Goal: Information Seeking & Learning: Learn about a topic

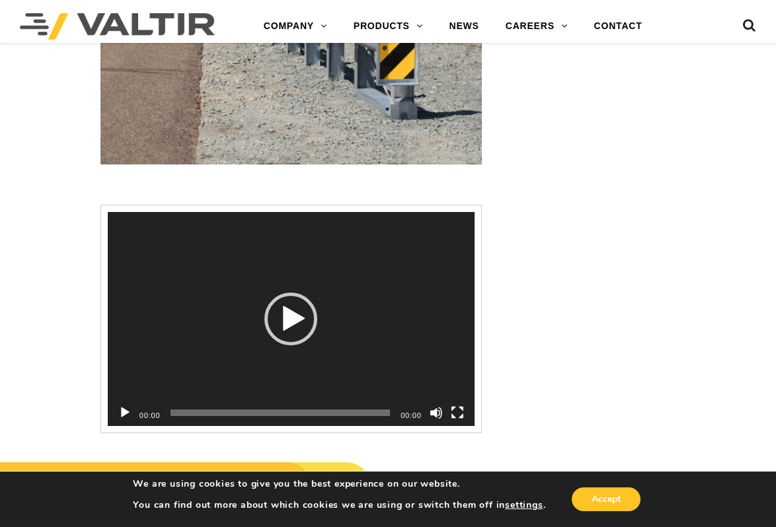
scroll to position [1652, 0]
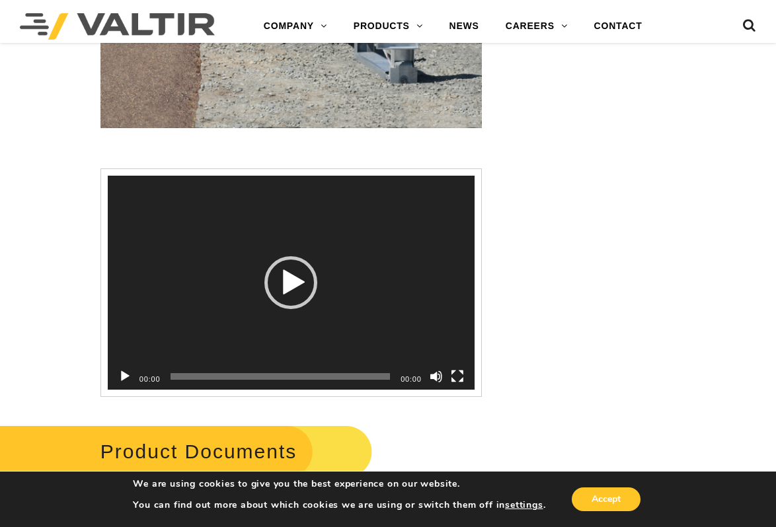
click at [290, 283] on div "Play" at bounding box center [290, 282] width 53 height 53
click at [128, 375] on button "Pause" at bounding box center [124, 376] width 13 height 13
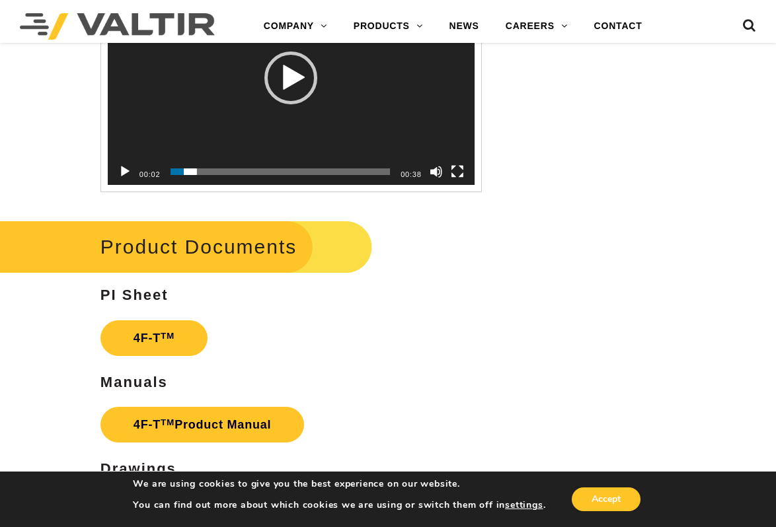
scroll to position [1916, 0]
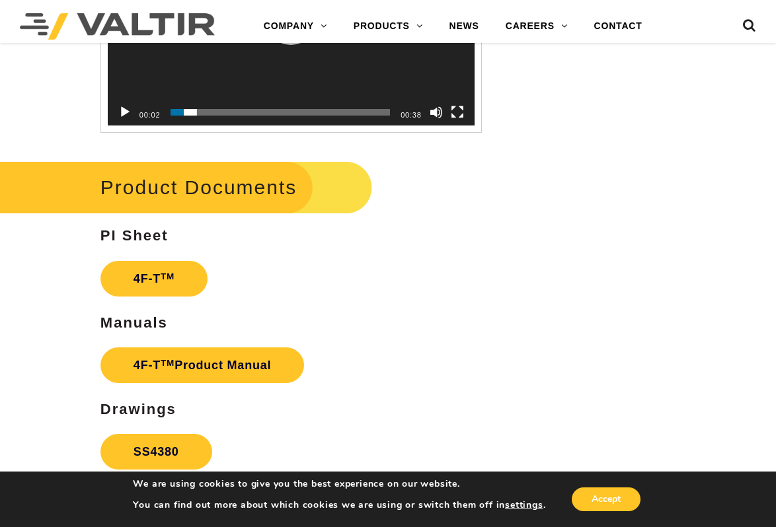
click at [147, 279] on link "4F-T TM" at bounding box center [153, 279] width 107 height 36
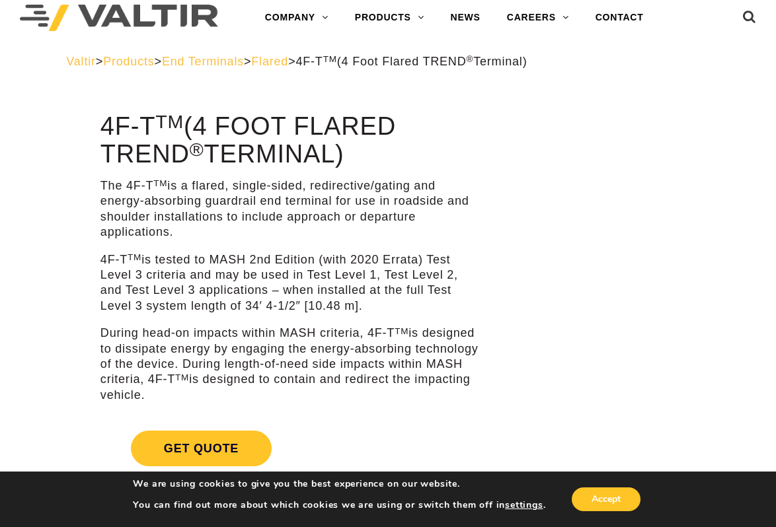
scroll to position [0, 0]
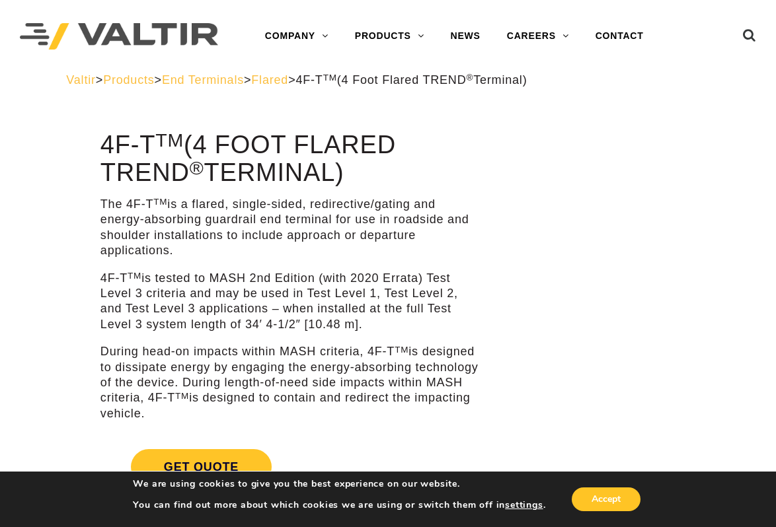
click at [469, 33] on link "NEWS" at bounding box center [465, 36] width 56 height 26
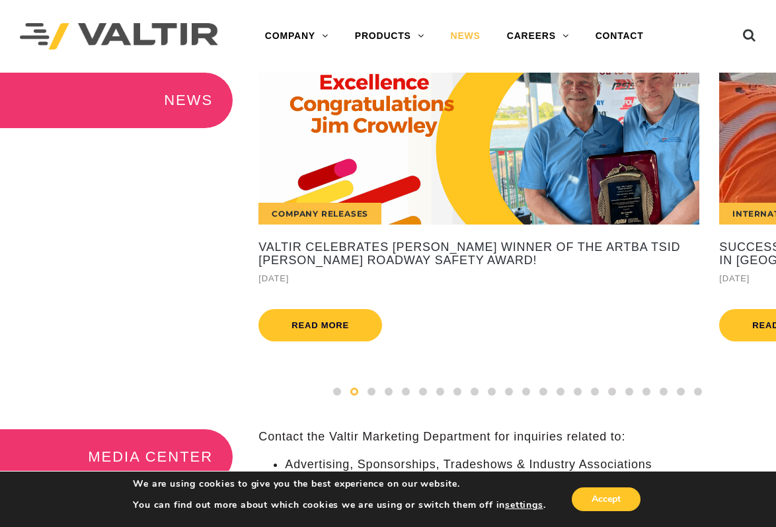
click at [336, 389] on span at bounding box center [337, 392] width 8 height 8
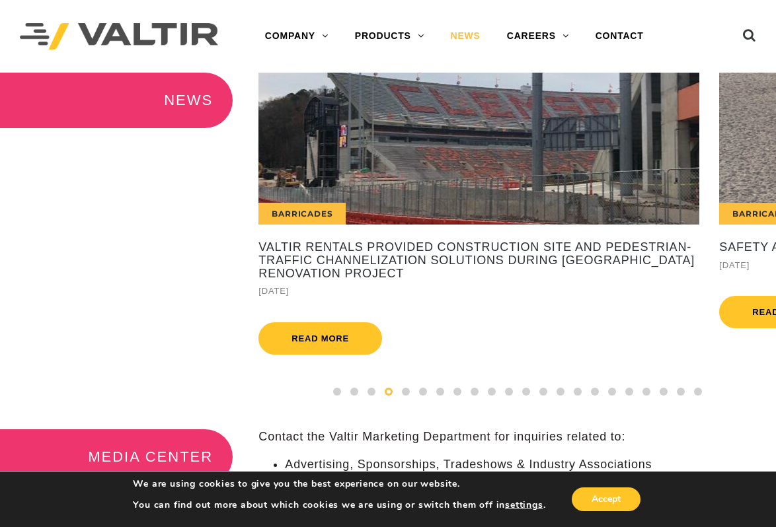
click at [402, 389] on span at bounding box center [406, 392] width 8 height 8
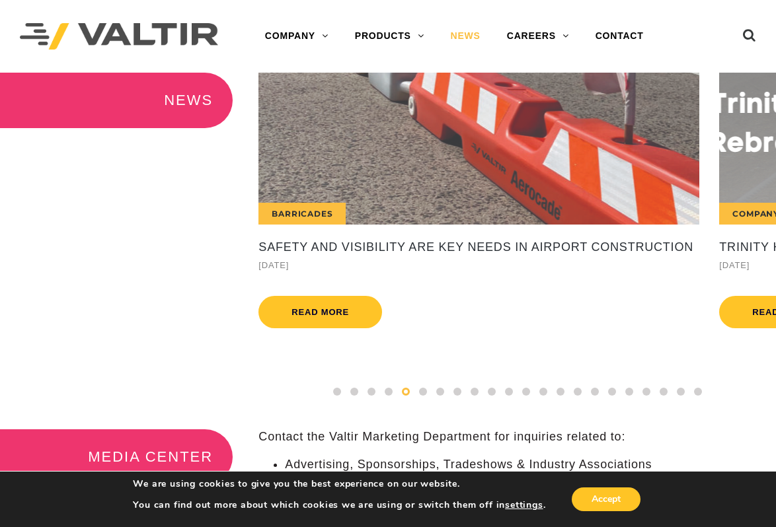
click at [421, 389] on span at bounding box center [423, 392] width 8 height 8
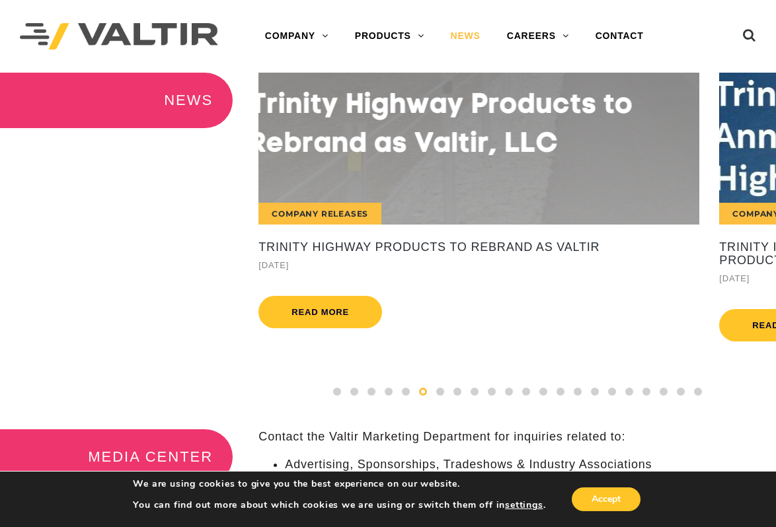
click at [439, 392] on span at bounding box center [440, 392] width 8 height 8
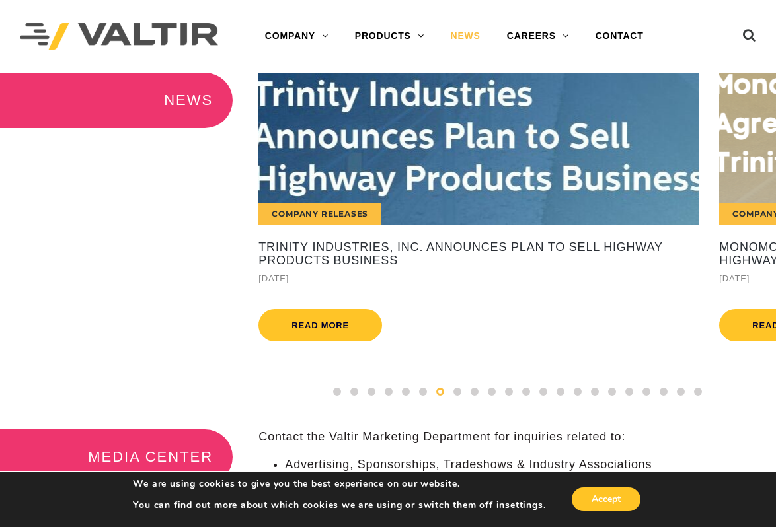
click at [457, 393] on span at bounding box center [457, 392] width 8 height 8
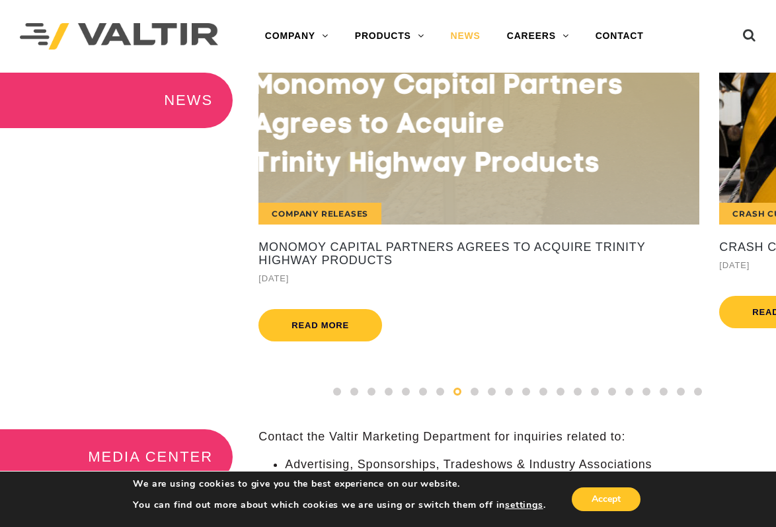
click at [473, 393] on span at bounding box center [474, 392] width 8 height 8
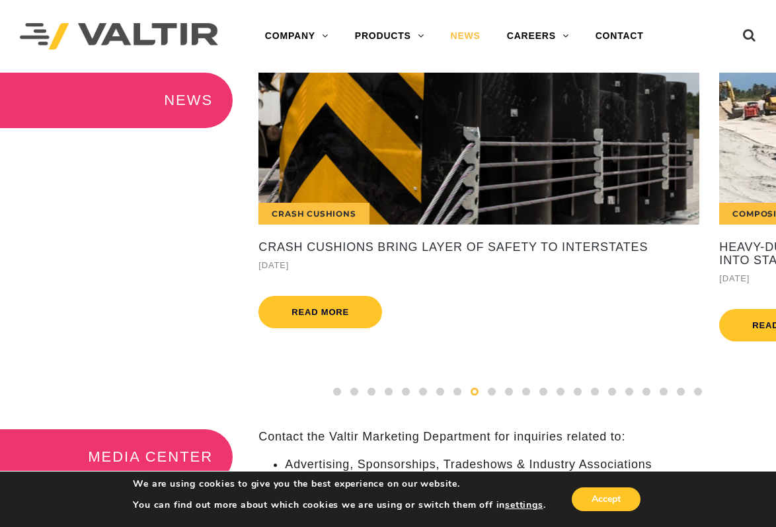
click at [489, 394] on span at bounding box center [492, 392] width 8 height 8
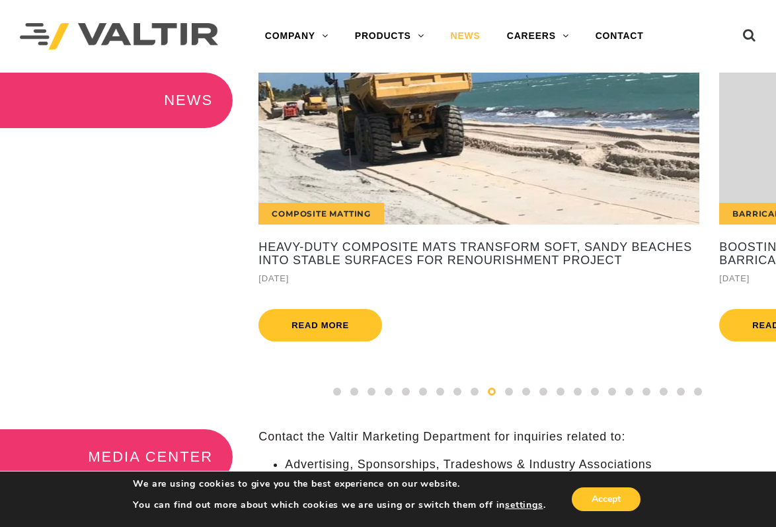
click at [507, 392] on span at bounding box center [509, 392] width 8 height 8
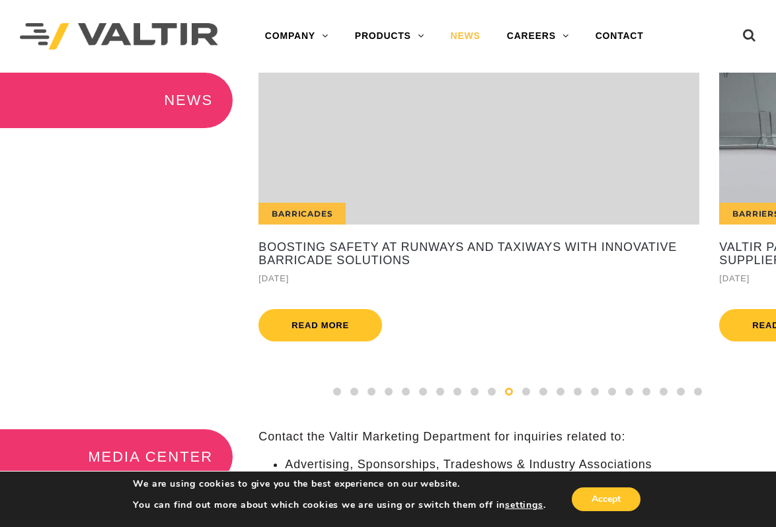
click at [522, 393] on span at bounding box center [526, 392] width 8 height 8
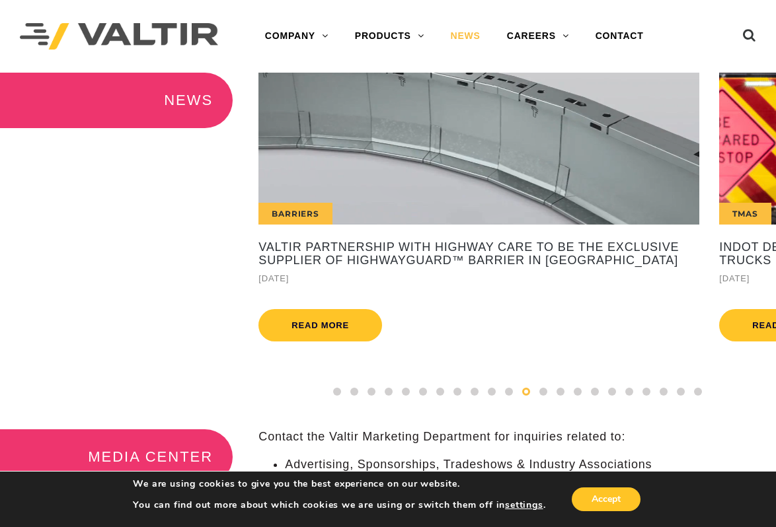
click at [542, 392] on span at bounding box center [543, 392] width 8 height 8
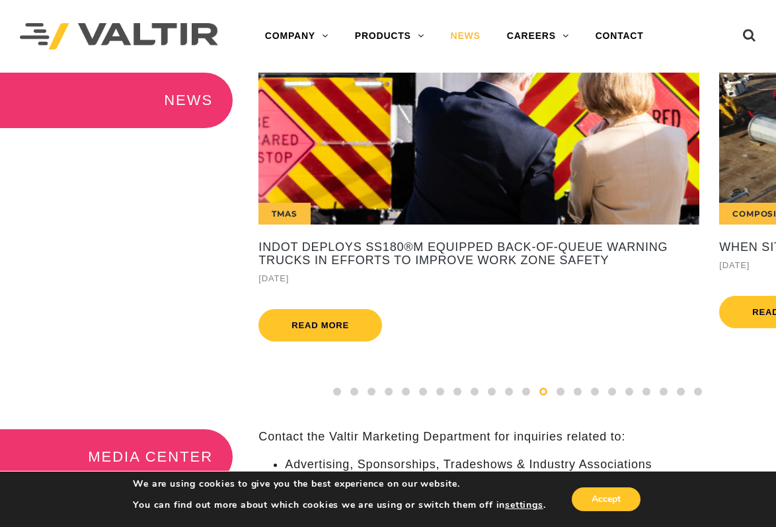
click at [562, 391] on span at bounding box center [560, 392] width 8 height 8
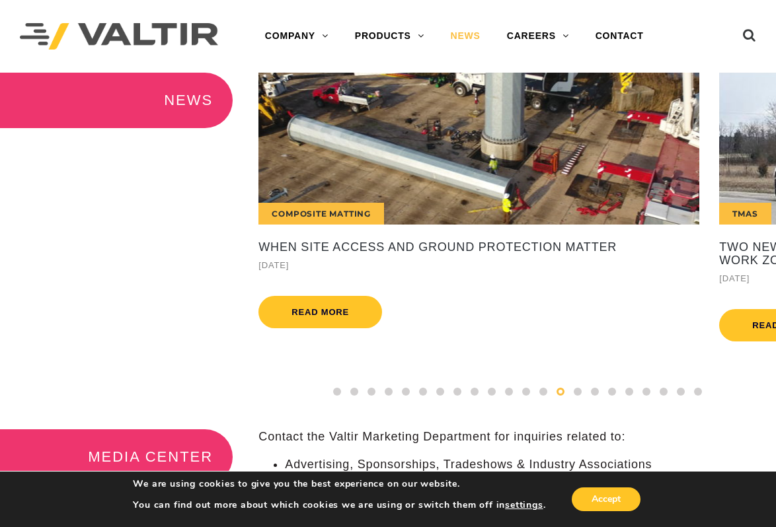
click at [578, 390] on span at bounding box center [578, 392] width 8 height 8
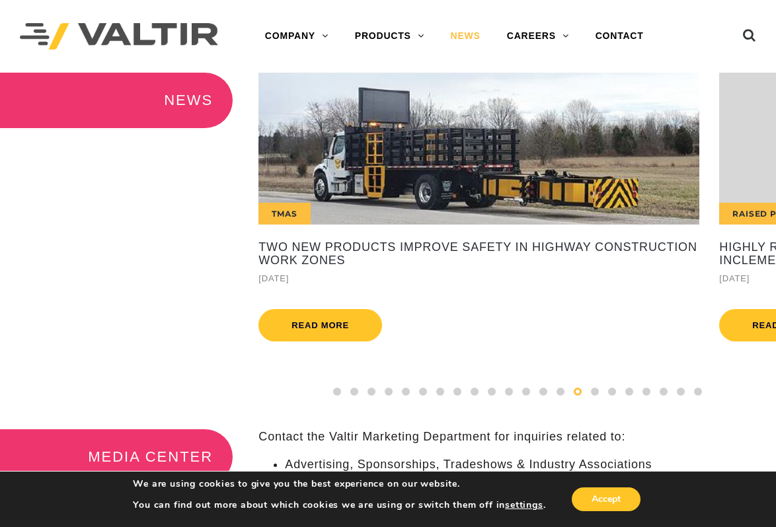
click at [595, 391] on span at bounding box center [595, 392] width 8 height 8
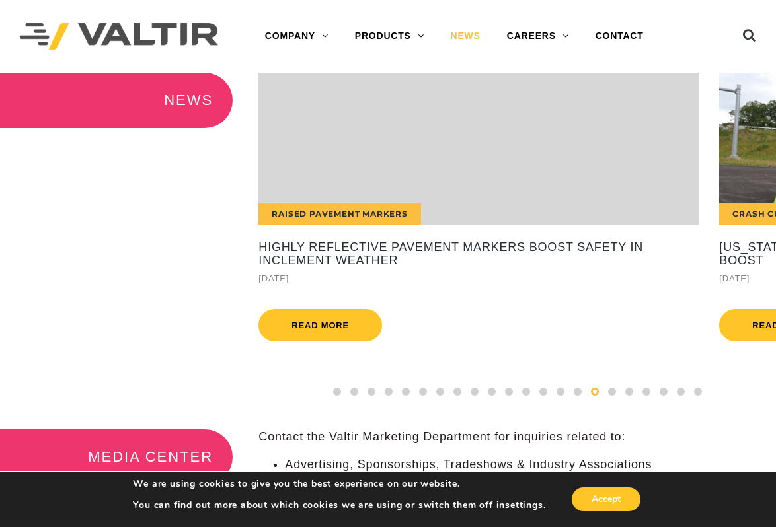
click at [616, 393] on div at bounding box center [611, 392] width 17 height 15
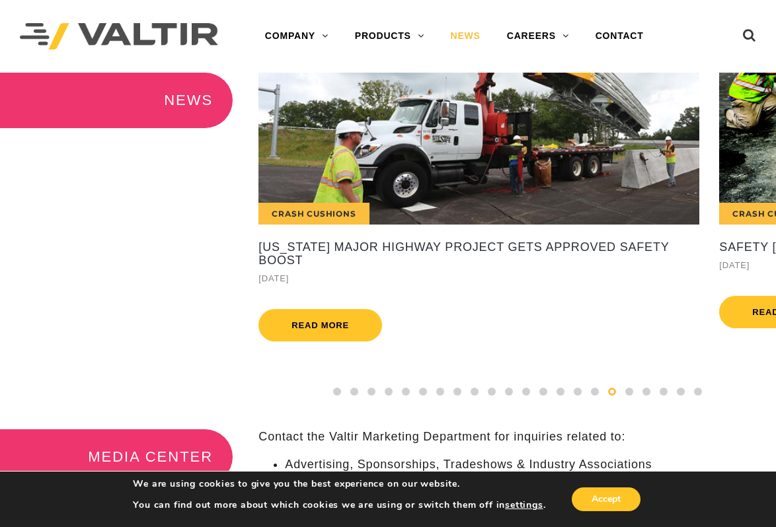
click at [630, 394] on span at bounding box center [629, 392] width 8 height 8
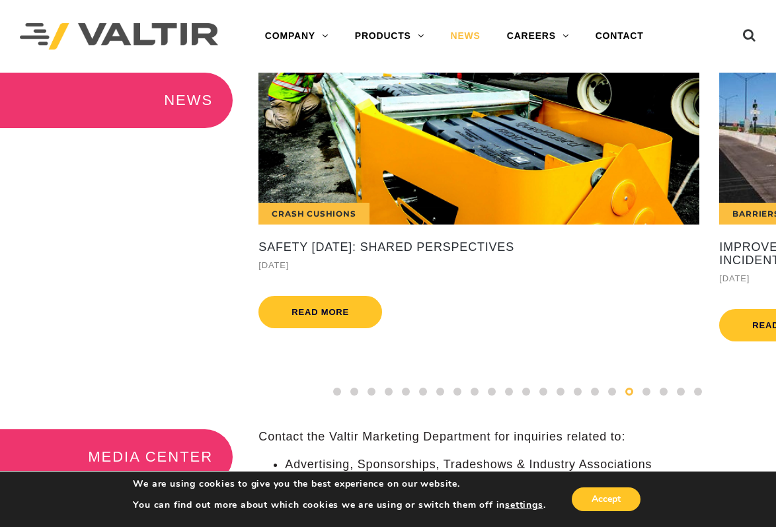
click at [646, 392] on span at bounding box center [646, 392] width 8 height 8
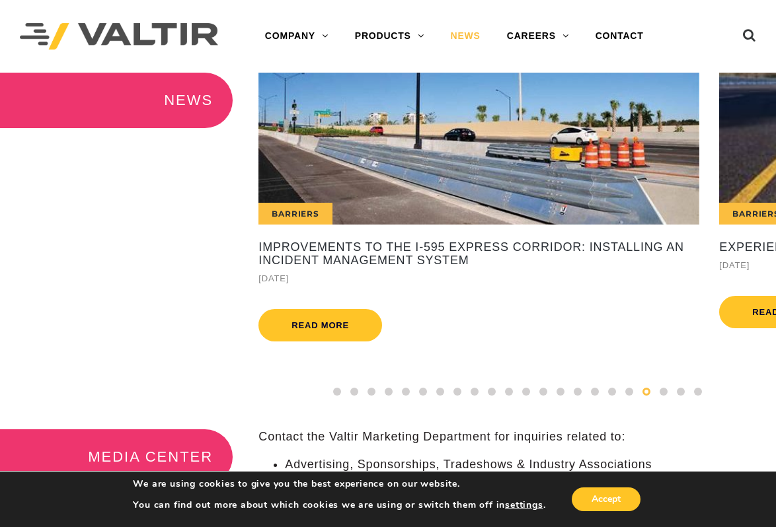
click at [661, 392] on span at bounding box center [663, 392] width 8 height 8
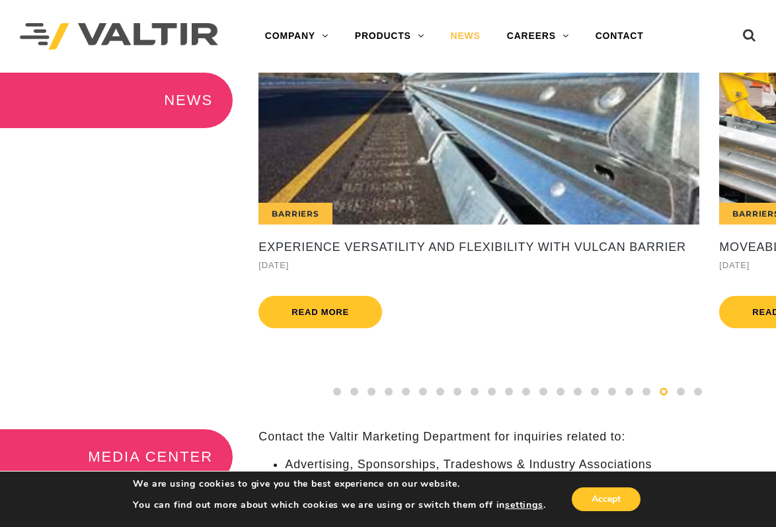
click at [681, 392] on span at bounding box center [681, 392] width 8 height 8
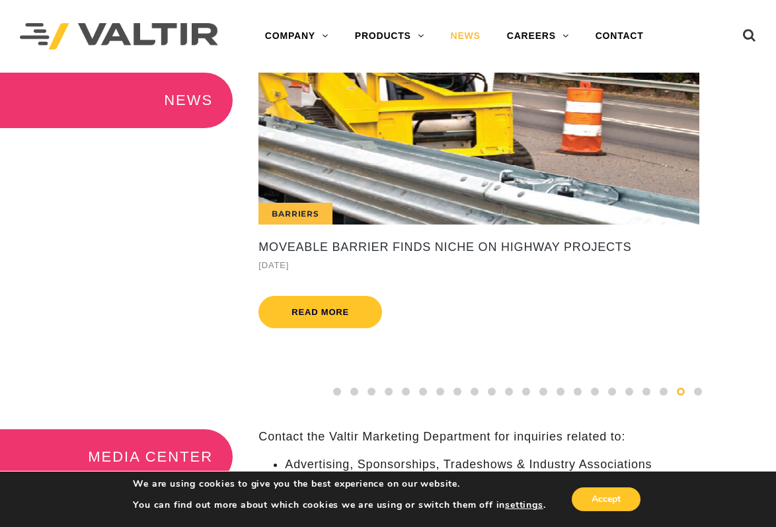
click at [694, 392] on span at bounding box center [698, 392] width 8 height 8
